Goal: Find contact information: Find contact information

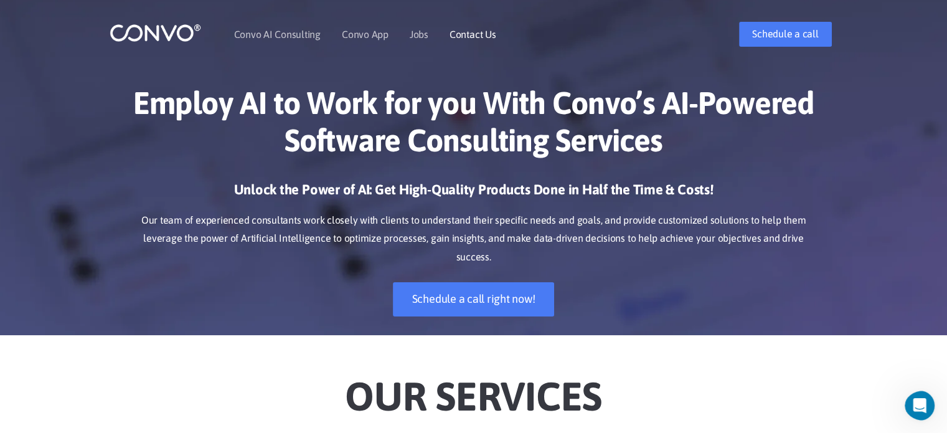
click at [487, 32] on link "Contact Us" at bounding box center [472, 34] width 47 height 10
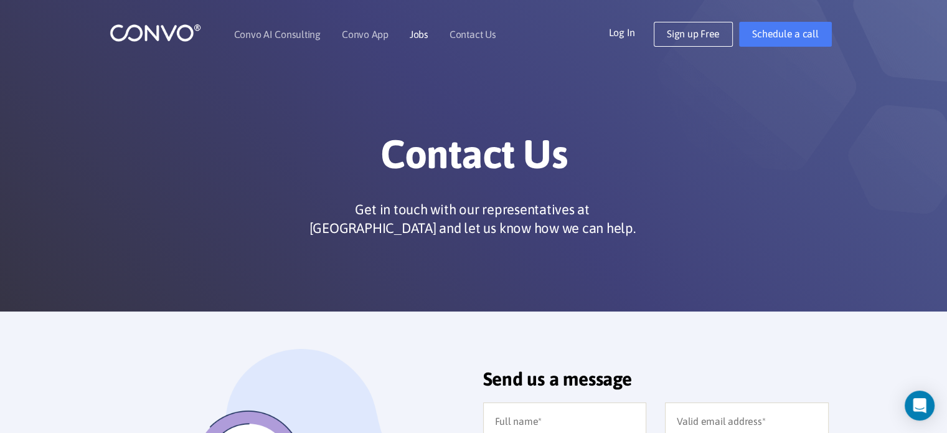
click at [411, 30] on link "Jobs" at bounding box center [419, 34] width 19 height 10
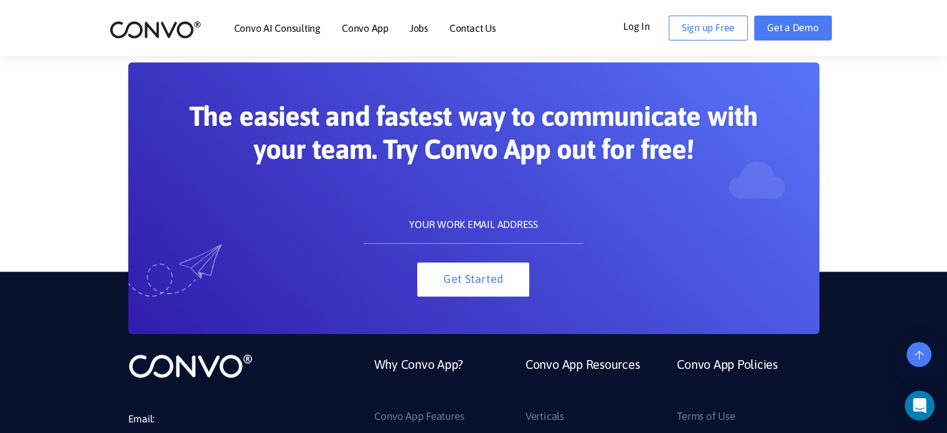
scroll to position [1331, 0]
